Goal: Transaction & Acquisition: Purchase product/service

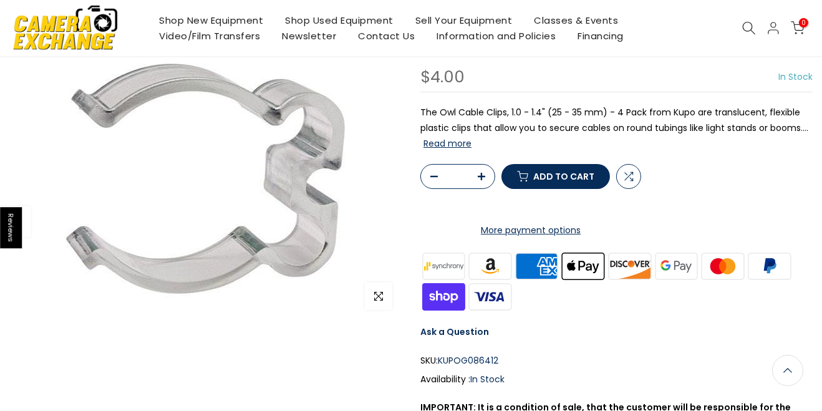
scroll to position [107, 0]
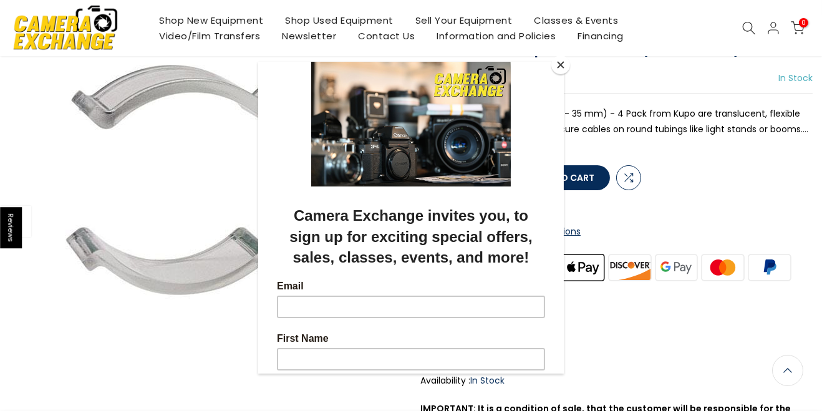
click at [561, 74] on button "Close" at bounding box center [560, 64] width 19 height 19
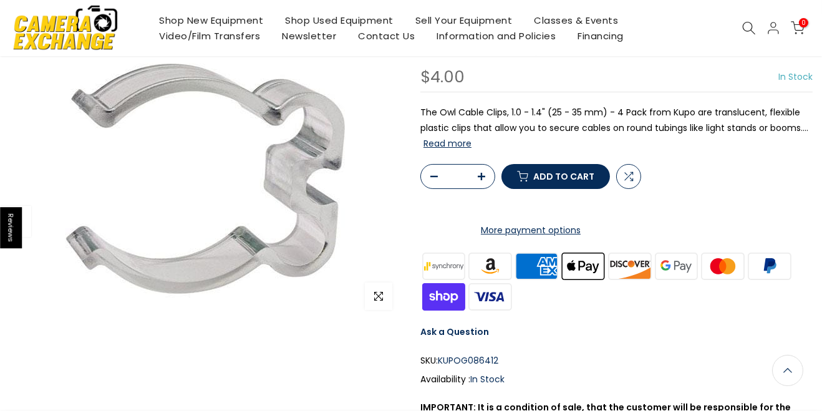
click at [484, 190] on button "button" at bounding box center [485, 177] width 19 height 25
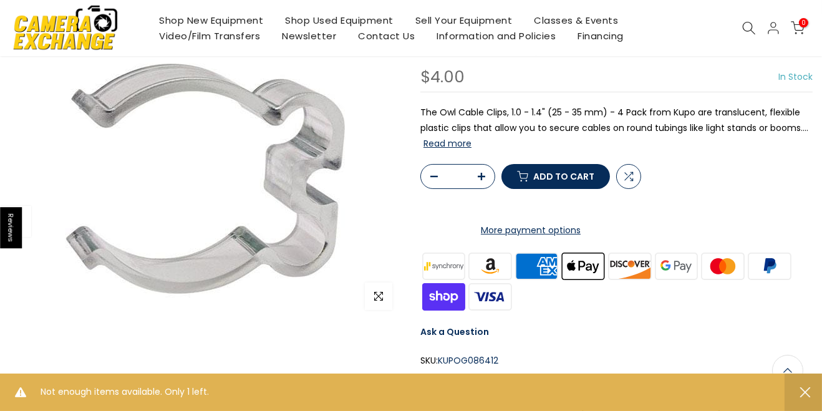
click at [488, 190] on button "button" at bounding box center [485, 177] width 19 height 25
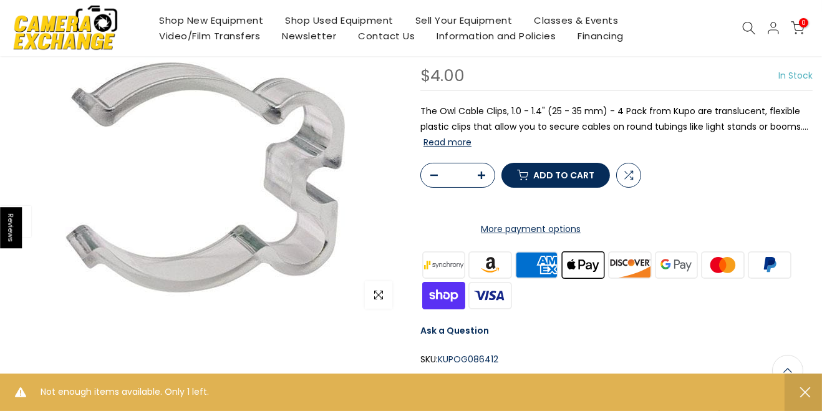
scroll to position [107, 0]
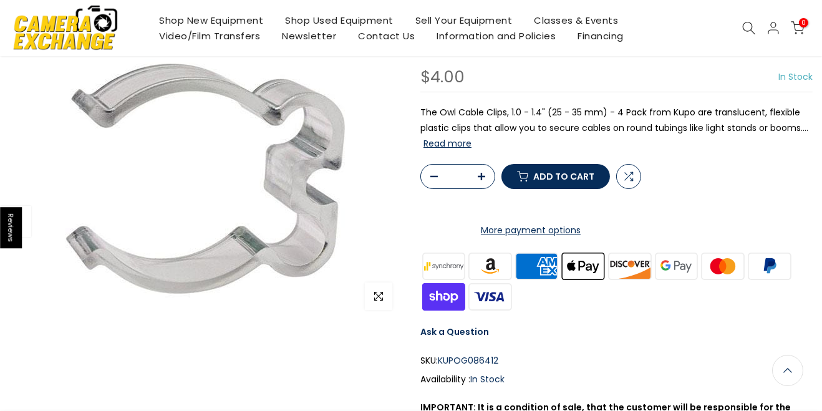
click at [486, 190] on button "button" at bounding box center [485, 177] width 19 height 25
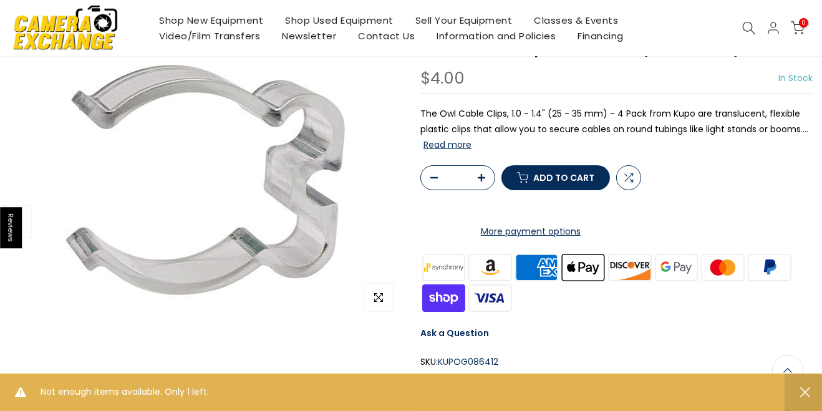
scroll to position [108, 0]
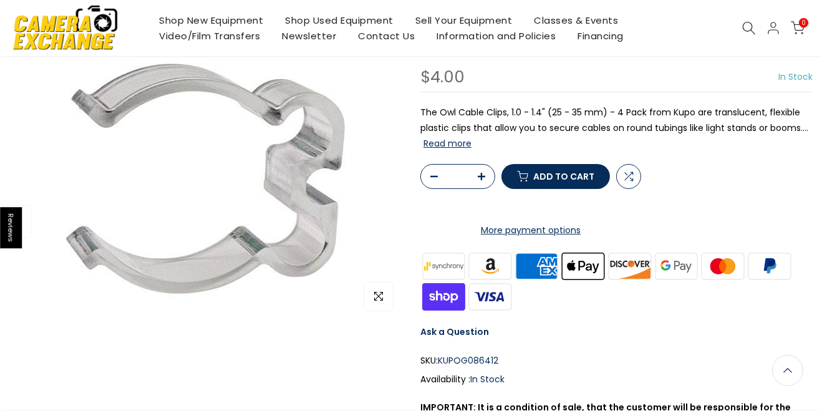
click at [459, 188] on input "*" at bounding box center [458, 177] width 22 height 24
click at [570, 181] on span "Add to cart" at bounding box center [563, 176] width 61 height 9
type input "*"
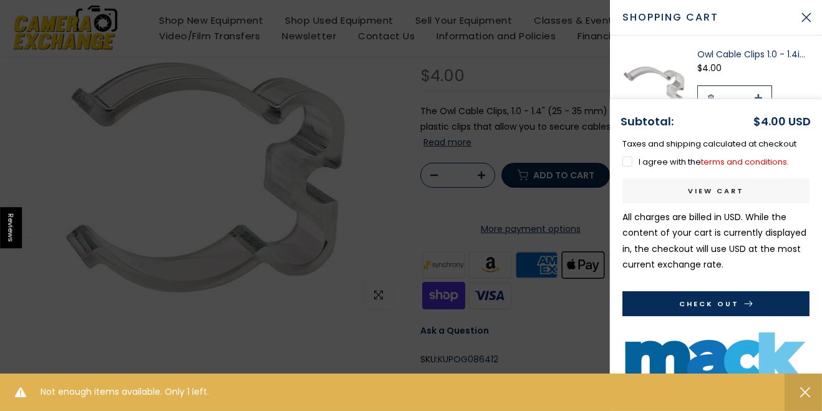
scroll to position [107, 0]
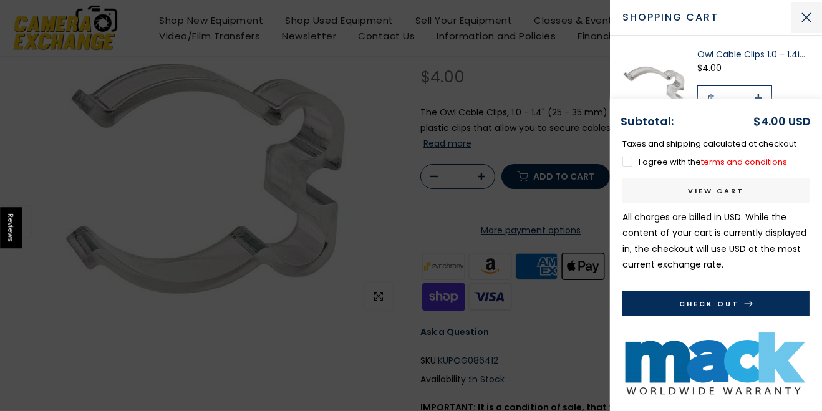
click at [808, 21] on button "Close Cart" at bounding box center [806, 17] width 31 height 31
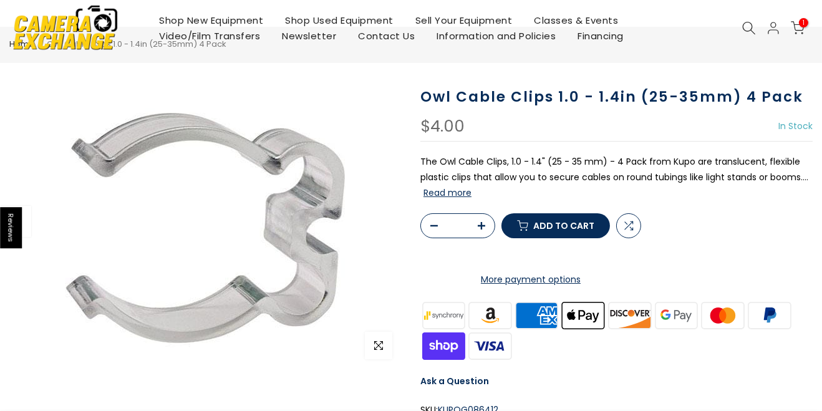
scroll to position [0, 0]
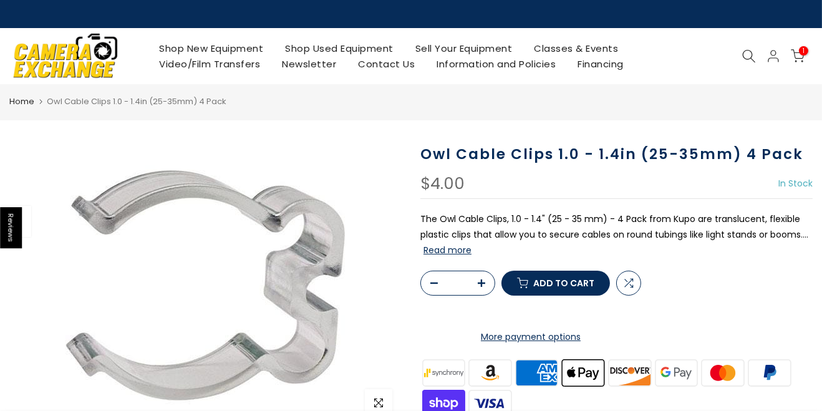
click at [797, 56] on icon at bounding box center [798, 56] width 14 height 14
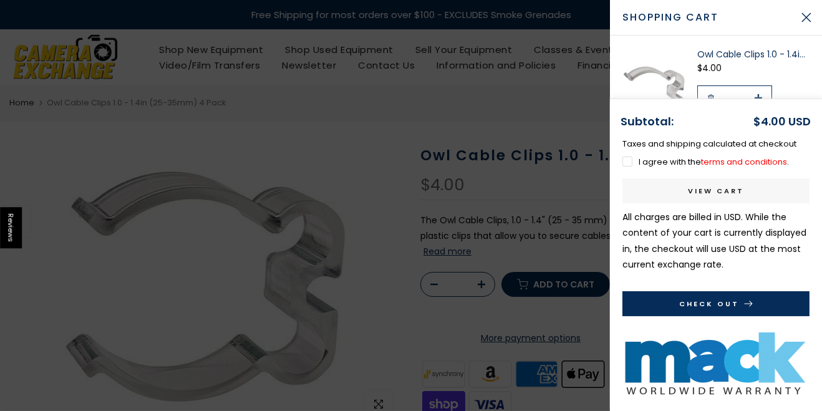
click at [725, 304] on button "Check Out" at bounding box center [715, 303] width 187 height 25
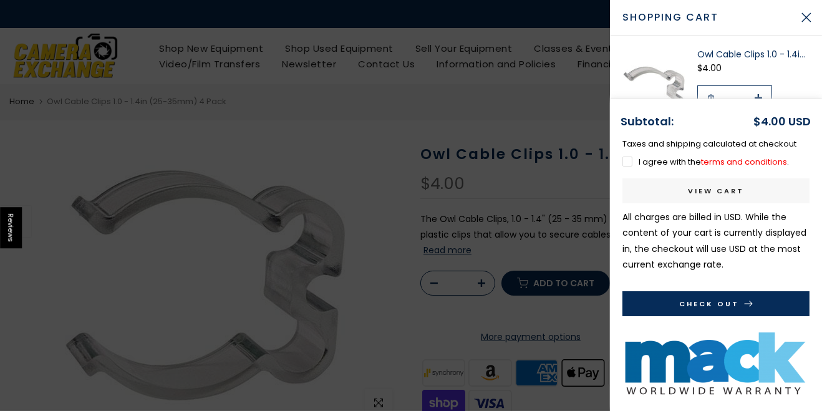
click at [734, 305] on button "Check Out" at bounding box center [715, 303] width 187 height 25
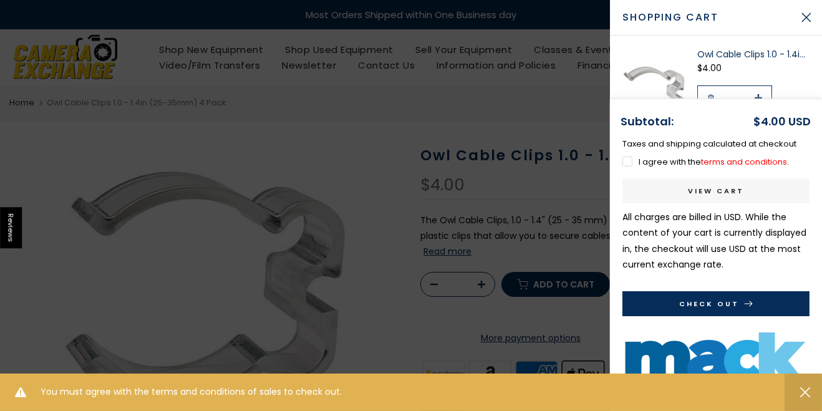
click at [362, 395] on div "You must agree with the terms and conditions of sales to check out." at bounding box center [411, 391] width 822 height 37
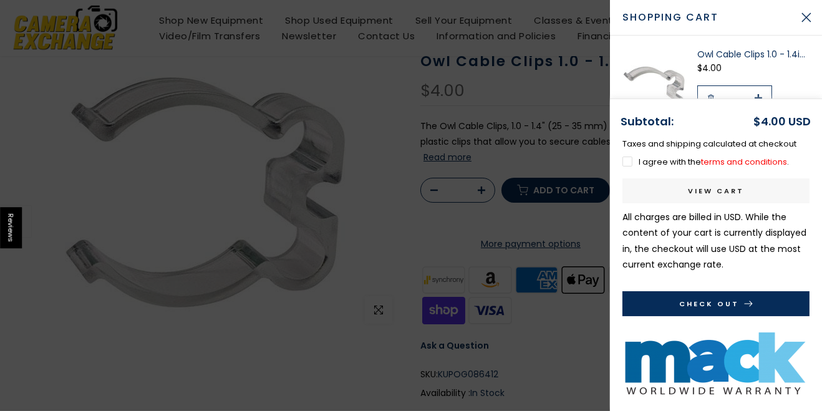
scroll to position [95, 0]
click at [628, 168] on label "I agree with the terms and conditions ." at bounding box center [705, 162] width 166 height 12
click at [735, 316] on button "Check Out" at bounding box center [715, 303] width 187 height 25
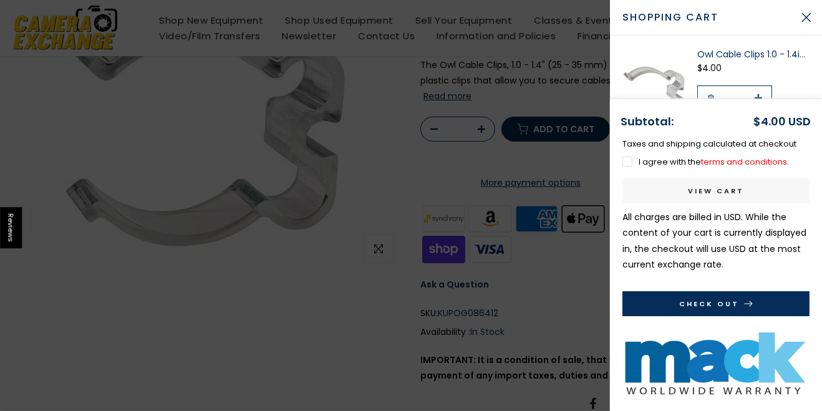
scroll to position [153, 0]
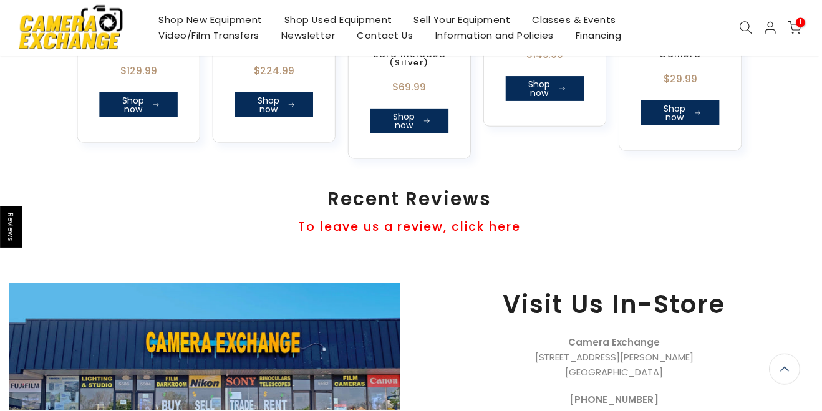
scroll to position [1161, 0]
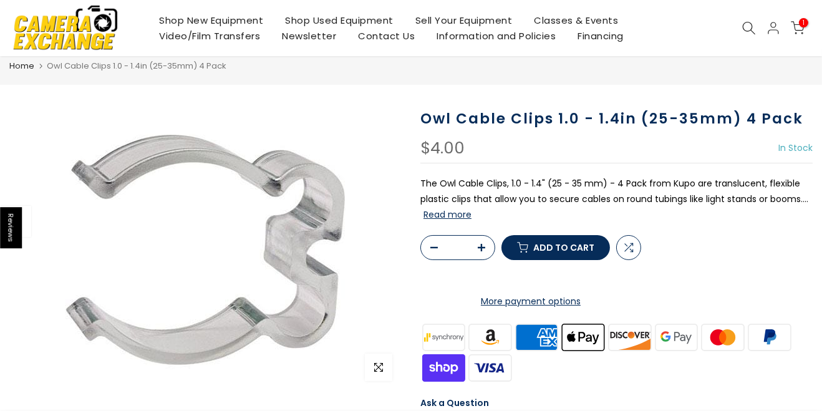
scroll to position [14, 0]
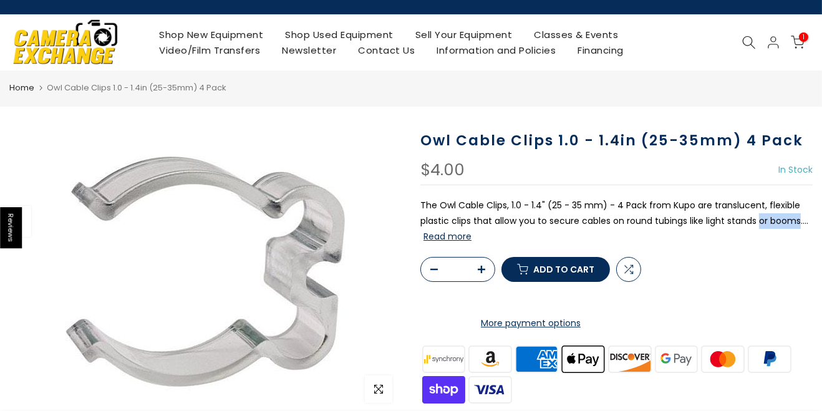
click at [759, 298] on form "* Compare Add to cart More payment options This item is a recurring or deferred…" at bounding box center [616, 294] width 392 height 74
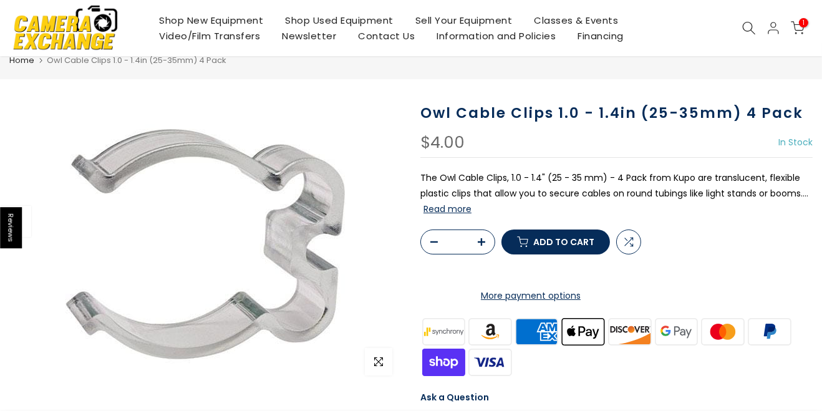
click at [455, 208] on button "Read more" at bounding box center [447, 208] width 48 height 11
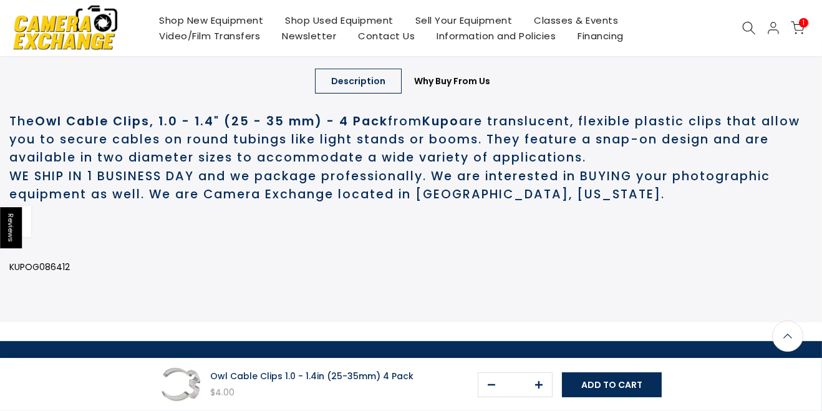
scroll to position [612, 0]
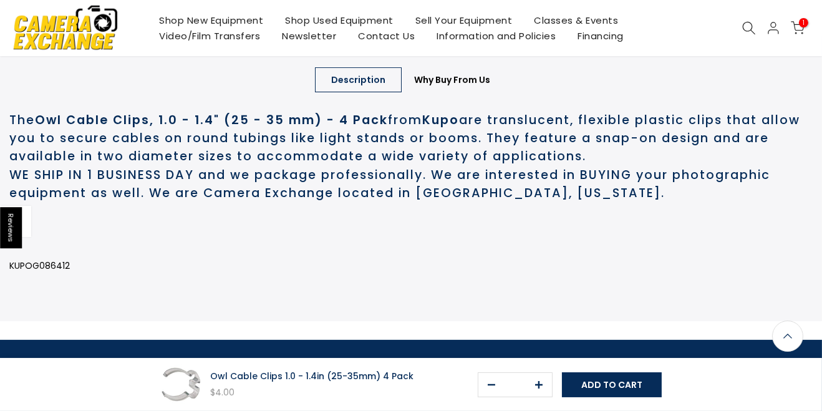
click at [536, 398] on button "button" at bounding box center [542, 385] width 19 height 25
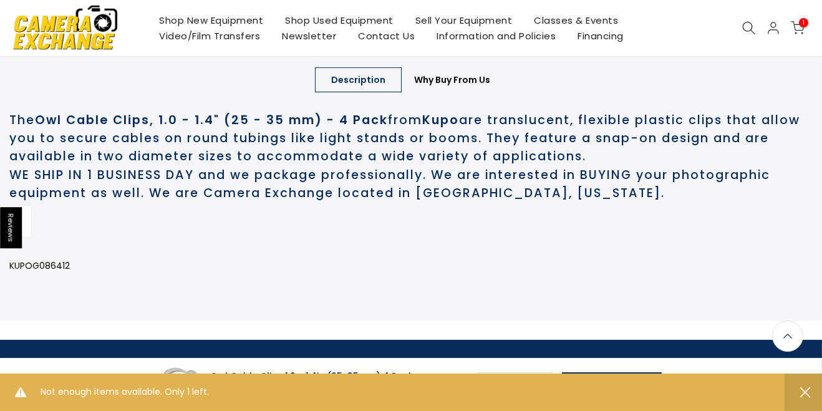
scroll to position [610, 0]
click at [742, 246] on p at bounding box center [410, 238] width 803 height 16
click at [802, 410] on div "Owl Cable Clips 1.0 - 1.4in (25-35mm) 4 Pack $4.00 * Add to cart" at bounding box center [411, 384] width 822 height 53
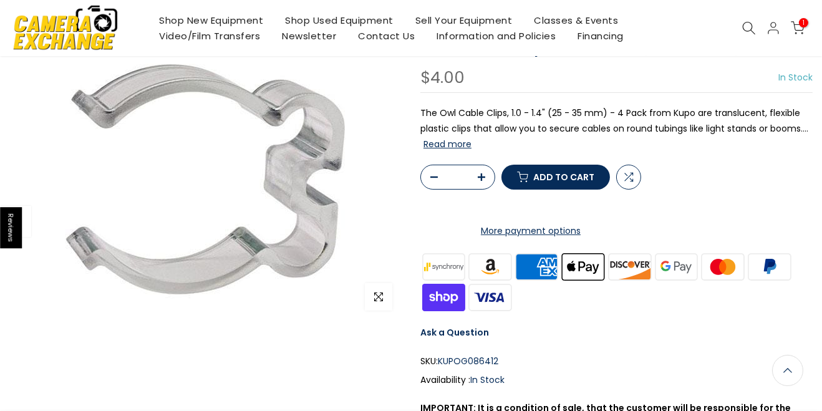
scroll to position [106, 0]
click at [483, 181] on icon "button" at bounding box center [481, 176] width 7 height 7
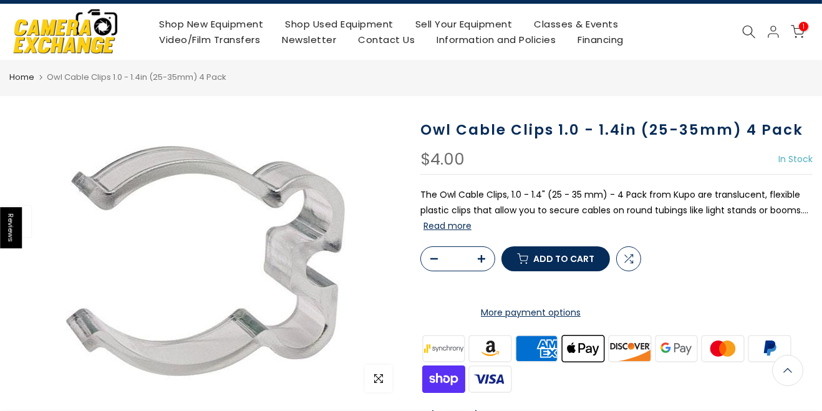
scroll to position [0, 0]
